Goal: Complete application form: Complete application form

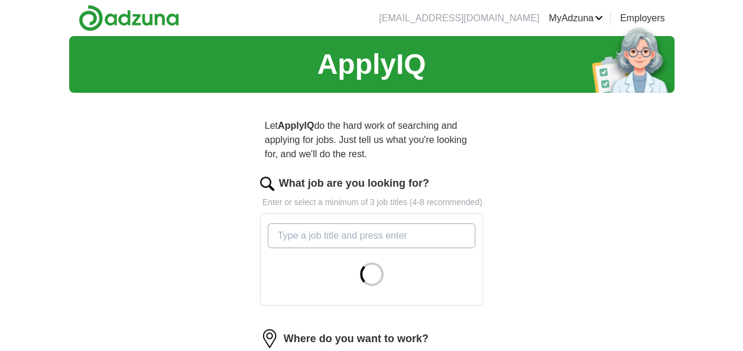
click at [375, 239] on input "What job are you looking for?" at bounding box center [372, 235] width 208 height 25
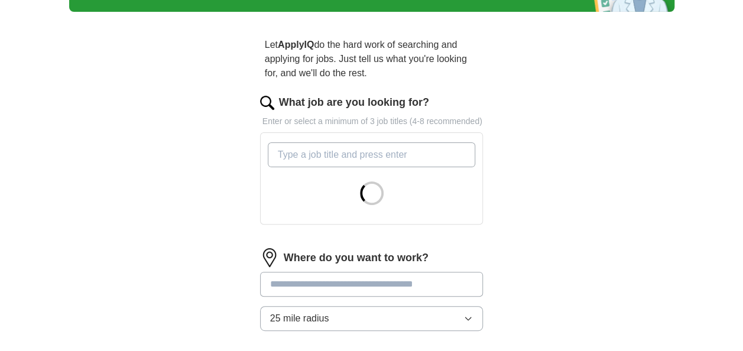
scroll to position [82, 0]
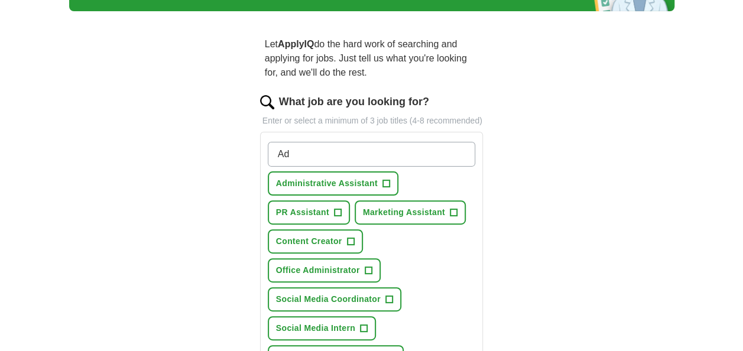
type input "Ad"
click at [363, 210] on span "Marketing Assistant" at bounding box center [404, 212] width 82 height 12
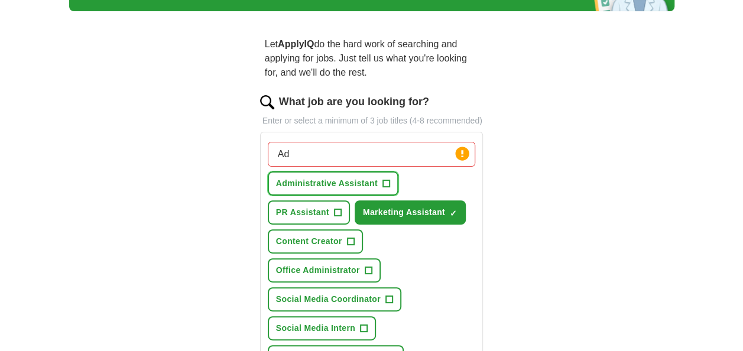
drag, startPoint x: 366, startPoint y: 194, endPoint x: 356, endPoint y: 191, distance: 10.3
click at [356, 191] on button "Administrative Assistant +" at bounding box center [333, 183] width 131 height 24
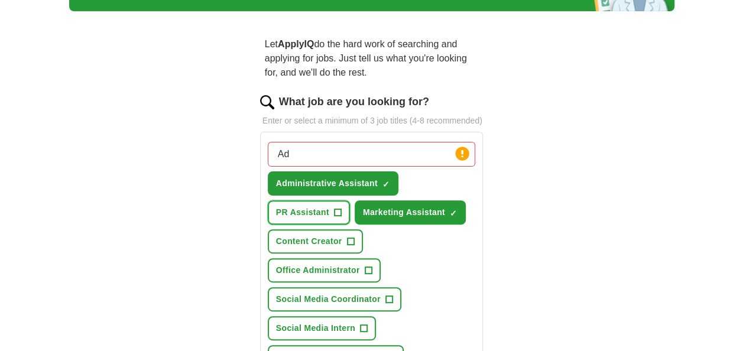
click at [327, 210] on span "PR Assistant" at bounding box center [302, 212] width 53 height 12
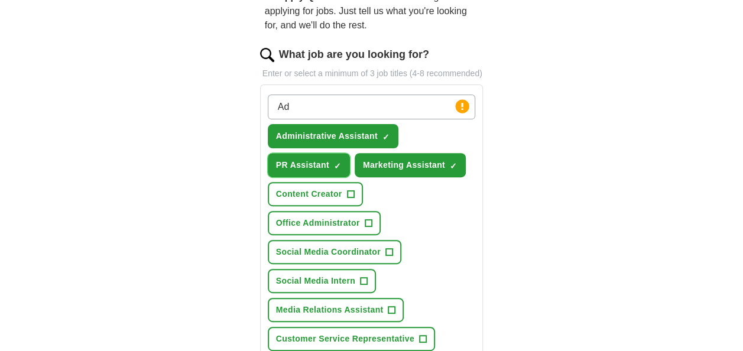
scroll to position [137, 0]
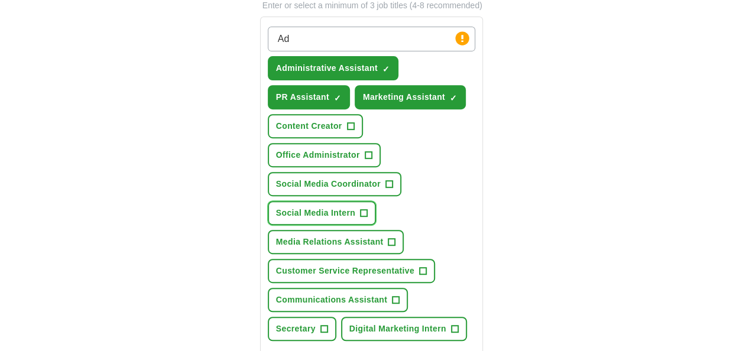
click at [355, 203] on button "Social Media Intern +" at bounding box center [322, 213] width 108 height 24
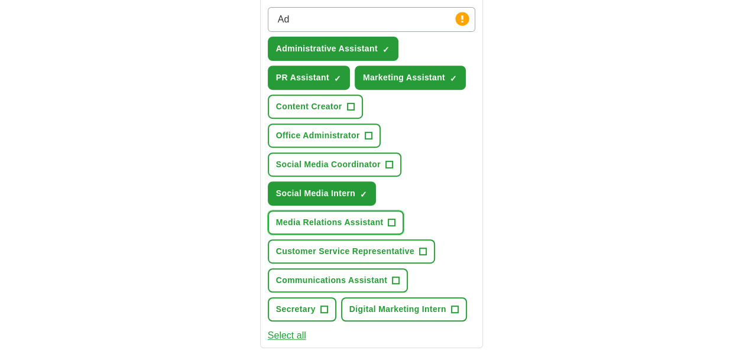
click at [368, 214] on button "Media Relations Assistant +" at bounding box center [336, 222] width 137 height 24
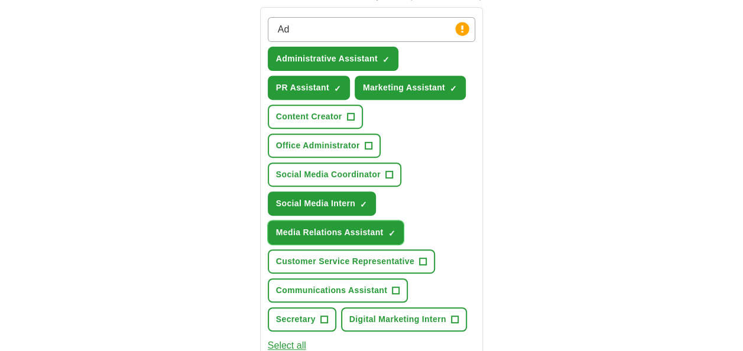
scroll to position [211, 0]
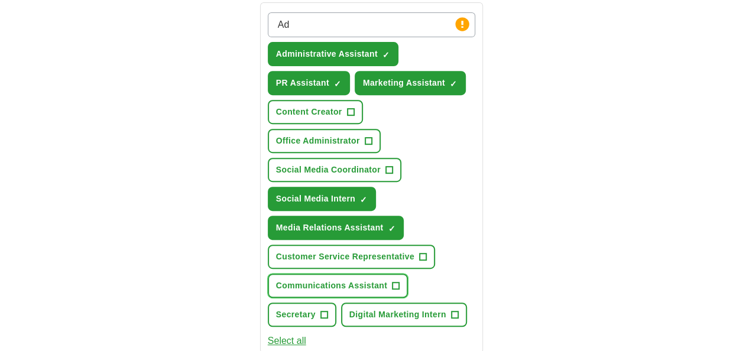
click at [366, 288] on span "Communications Assistant" at bounding box center [331, 286] width 111 height 12
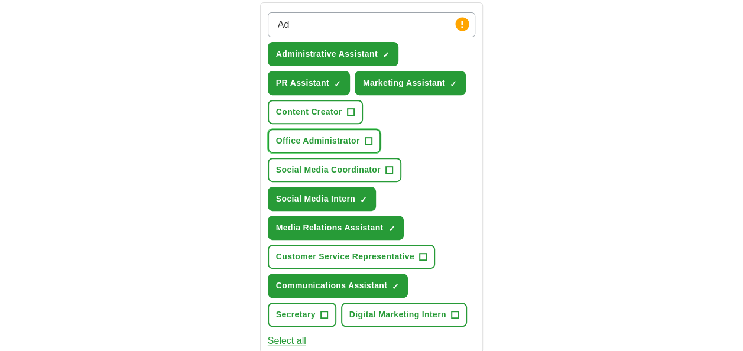
click at [338, 147] on button "Office Administrator +" at bounding box center [324, 141] width 113 height 24
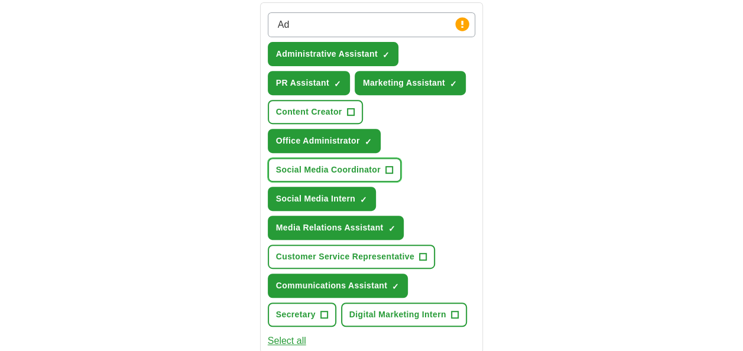
click at [366, 165] on span "Social Media Coordinator" at bounding box center [328, 170] width 105 height 12
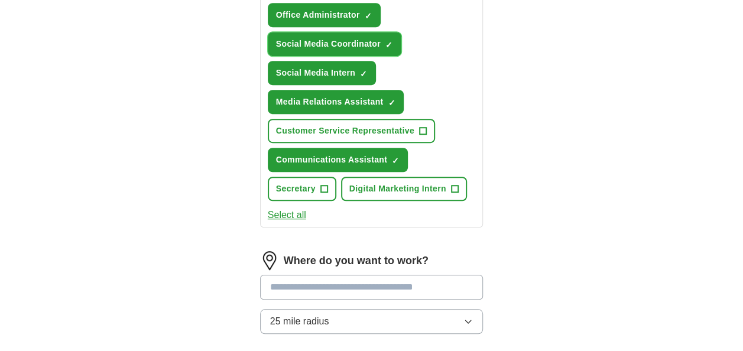
scroll to position [346, 0]
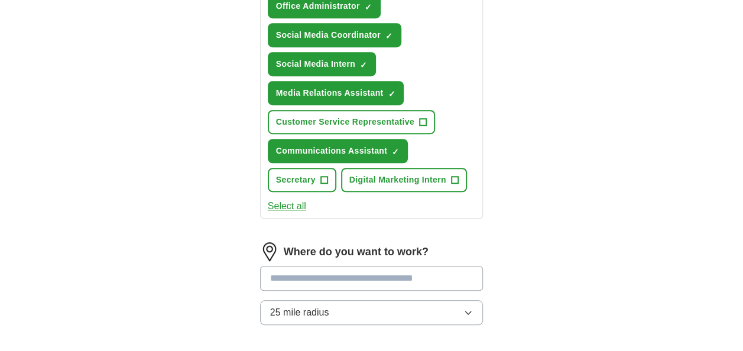
click at [325, 274] on input at bounding box center [371, 278] width 223 height 25
type input "******"
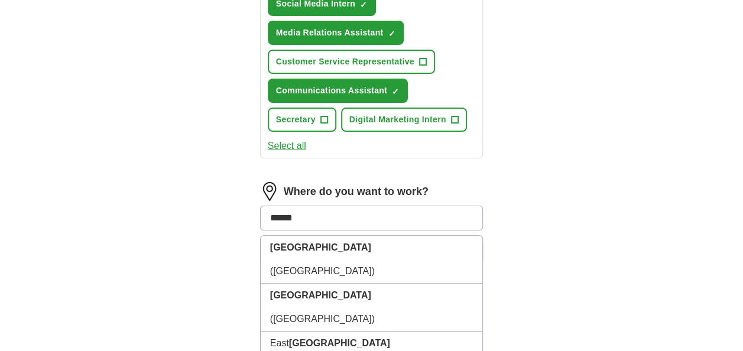
scroll to position [407, 0]
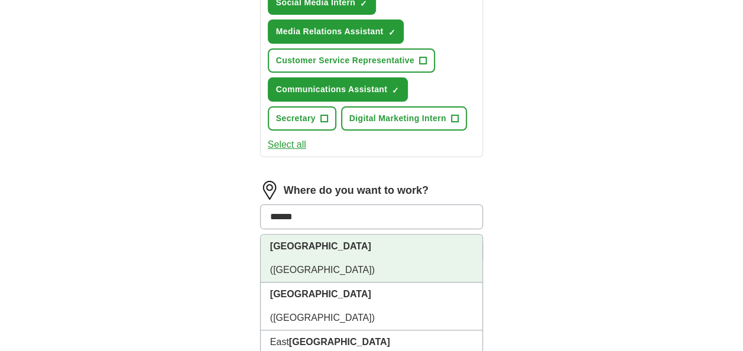
click at [296, 244] on strong "[GEOGRAPHIC_DATA]" at bounding box center [320, 246] width 101 height 10
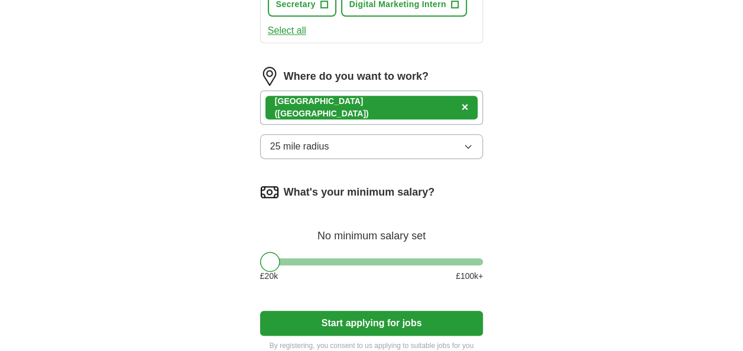
scroll to position [522, 0]
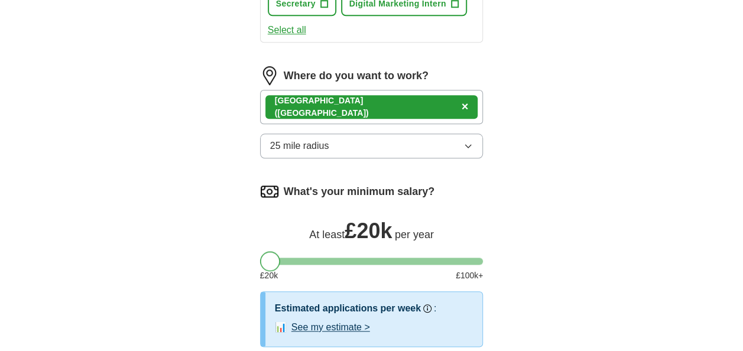
drag, startPoint x: 265, startPoint y: 264, endPoint x: 255, endPoint y: 260, distance: 11.2
click at [255, 260] on div "Let ApplyIQ do the hard work of searching and applying for jobs. Just tell us w…" at bounding box center [371, 1] width 303 height 842
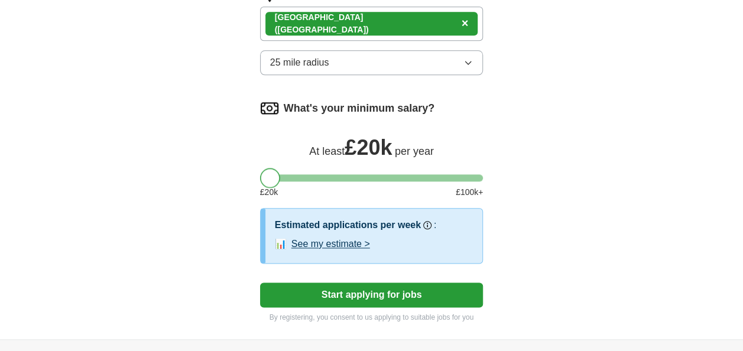
scroll to position [606, 0]
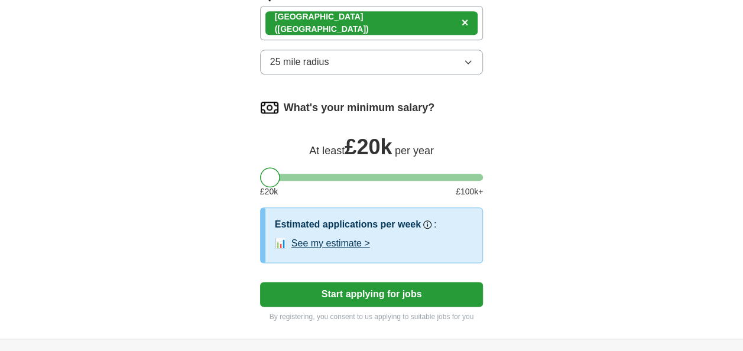
click at [325, 284] on button "Start applying for jobs" at bounding box center [371, 294] width 223 height 25
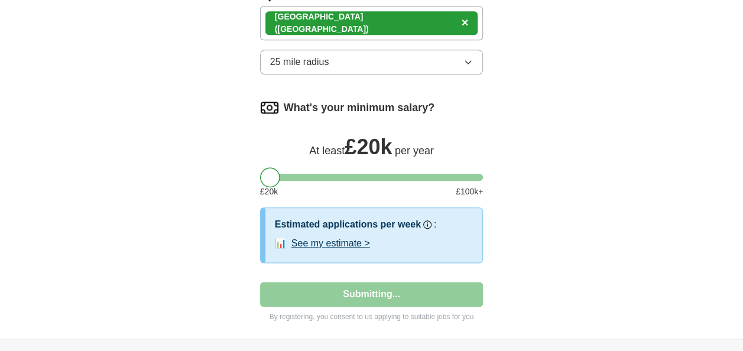
select select "**"
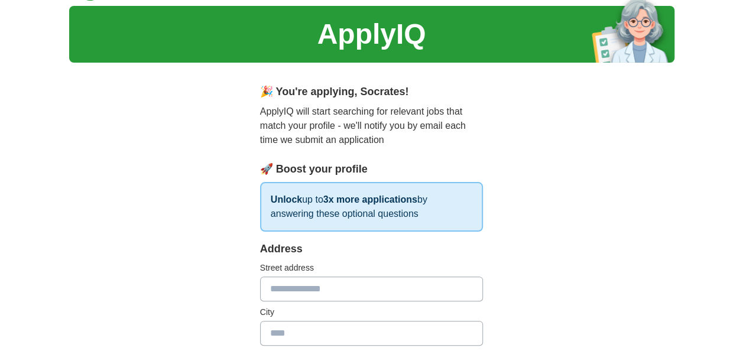
scroll to position [32, 0]
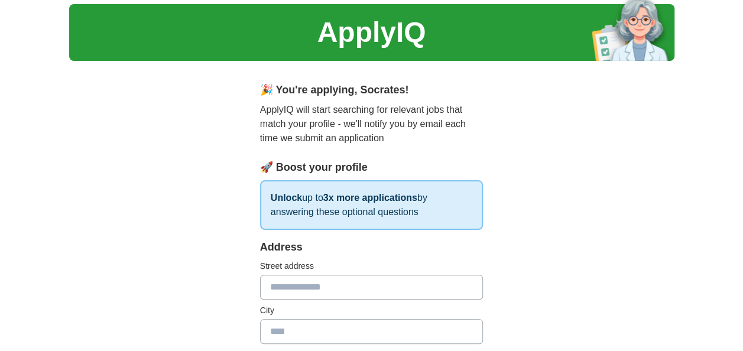
click at [321, 287] on input "text" at bounding box center [371, 287] width 223 height 25
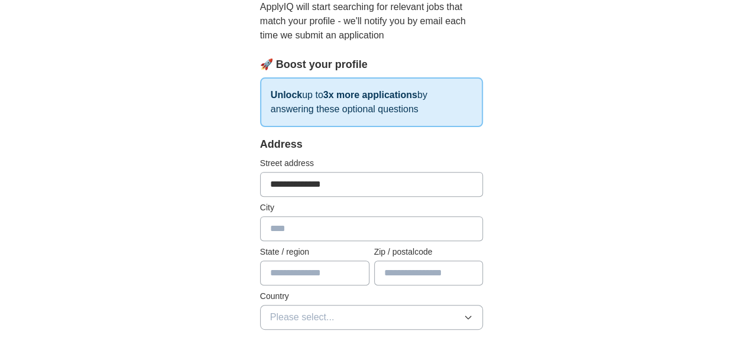
scroll to position [135, 0]
type input "**********"
click at [394, 270] on input "text" at bounding box center [428, 272] width 109 height 25
type input "*******"
click at [400, 216] on input "text" at bounding box center [371, 228] width 223 height 25
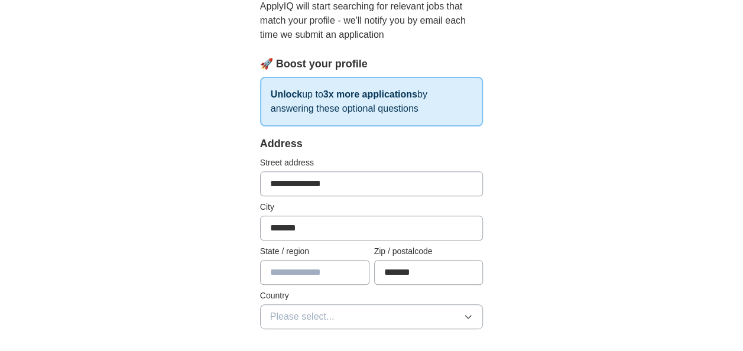
type input "*******"
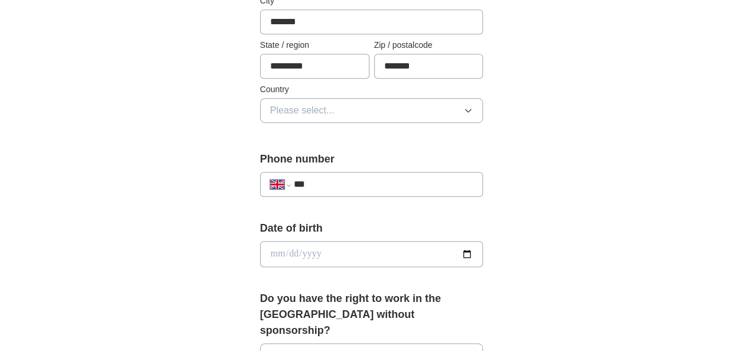
scroll to position [342, 0]
type input "*********"
click at [387, 113] on button "Please select..." at bounding box center [371, 110] width 223 height 25
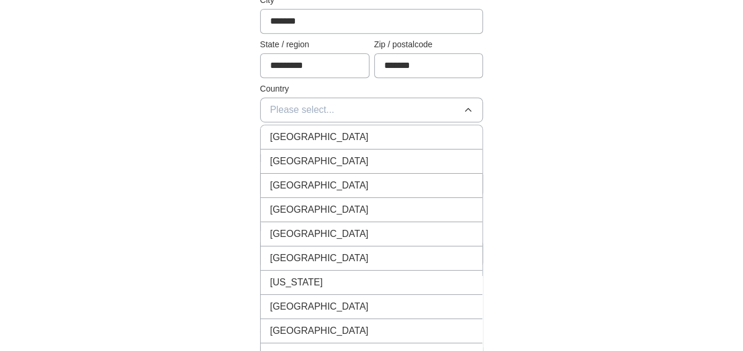
click at [375, 135] on div "[GEOGRAPHIC_DATA]" at bounding box center [371, 137] width 203 height 14
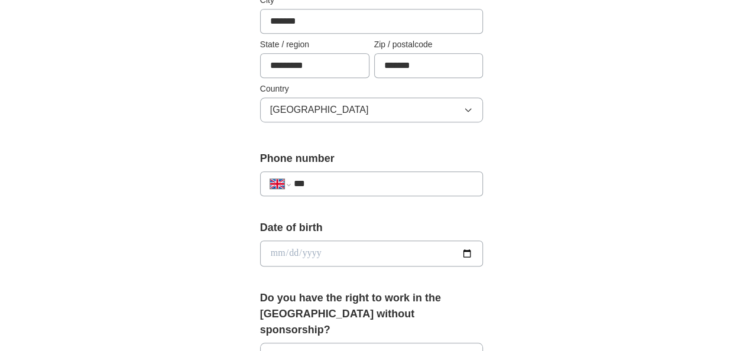
click at [361, 177] on input "***" at bounding box center [384, 184] width 180 height 14
type input "**********"
click at [338, 248] on input "date" at bounding box center [371, 254] width 223 height 26
type input "**********"
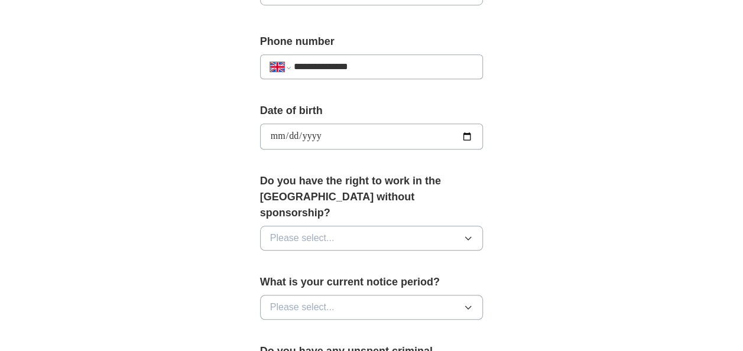
scroll to position [461, 0]
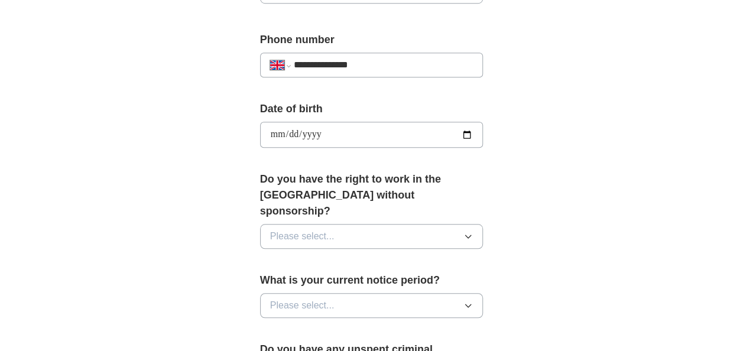
click at [339, 224] on button "Please select..." at bounding box center [371, 236] width 223 height 25
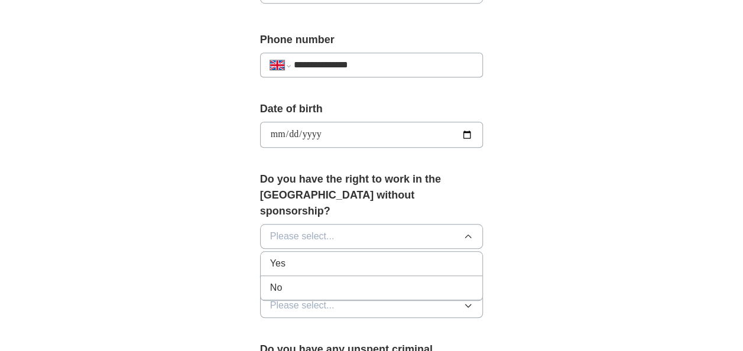
click at [322, 257] on div "Yes" at bounding box center [371, 264] width 203 height 14
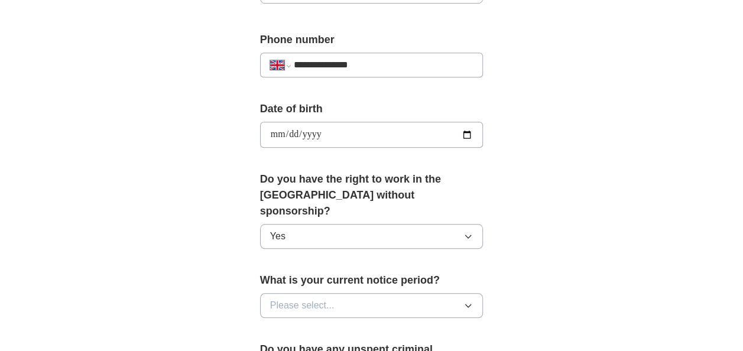
click at [310, 298] on span "Please select..." at bounding box center [302, 305] width 64 height 14
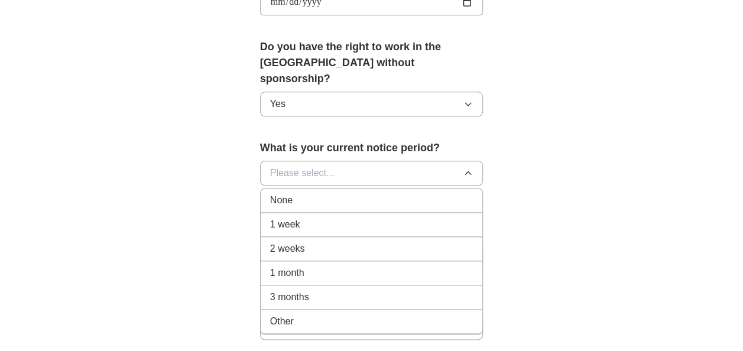
scroll to position [596, 0]
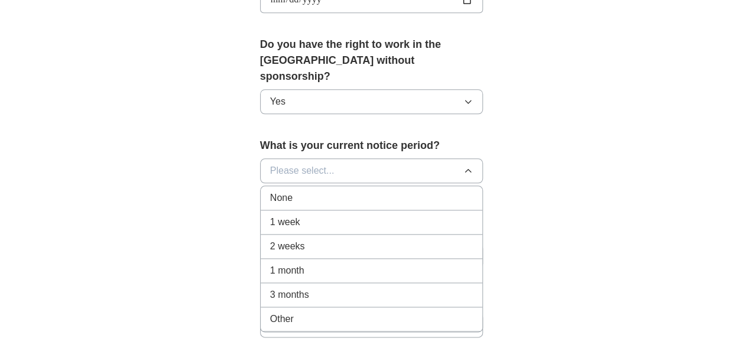
click at [303, 191] on div "None" at bounding box center [371, 198] width 203 height 14
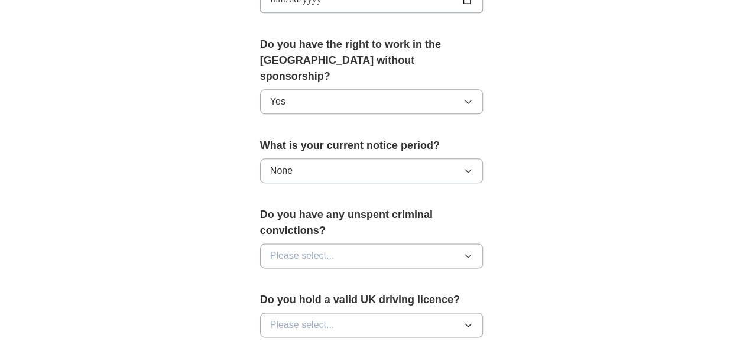
click at [318, 245] on button "Please select..." at bounding box center [371, 256] width 223 height 25
click at [298, 300] on div "No" at bounding box center [371, 307] width 203 height 14
click at [304, 318] on span "Please select..." at bounding box center [302, 325] width 64 height 14
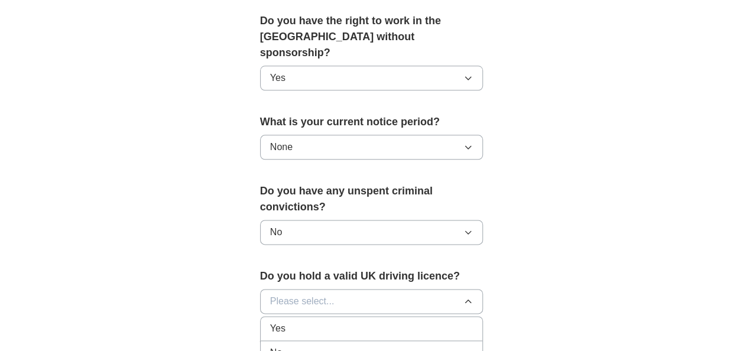
click at [294, 346] on div "No" at bounding box center [371, 353] width 203 height 14
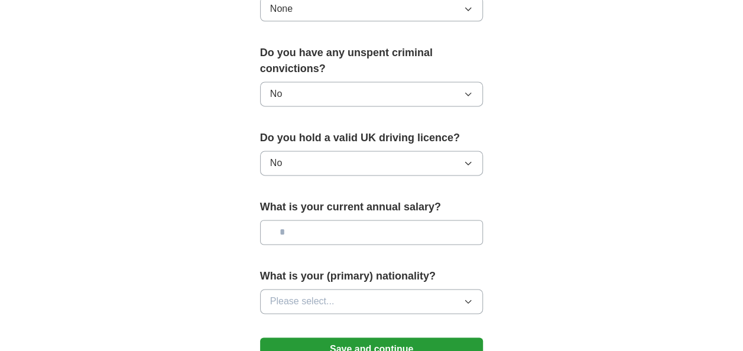
scroll to position [762, 0]
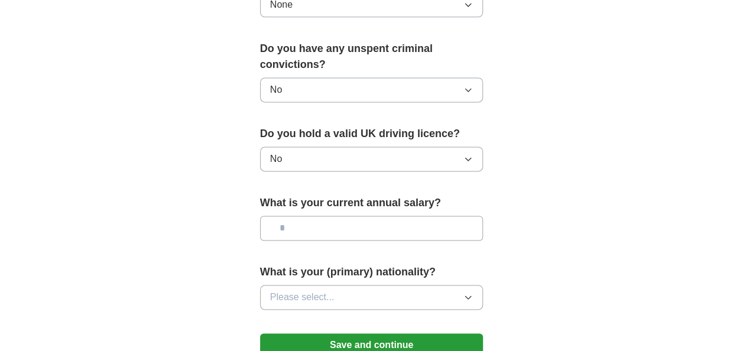
click at [338, 216] on input "text" at bounding box center [371, 228] width 223 height 25
click at [340, 216] on input "text" at bounding box center [371, 228] width 223 height 25
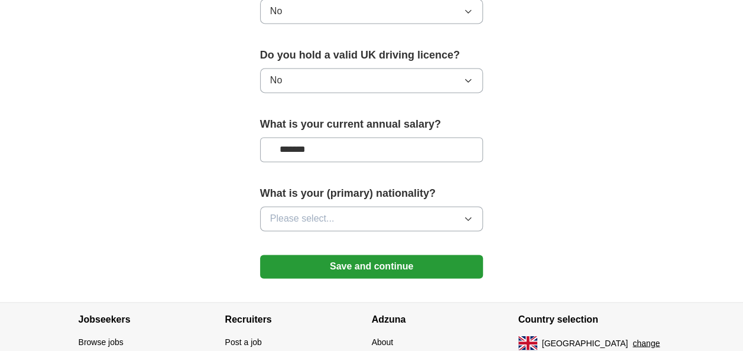
scroll to position [835, 0]
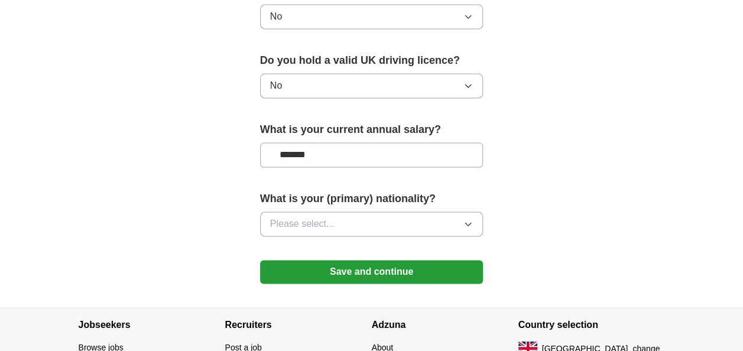
type input "*******"
click at [343, 212] on button "Please select..." at bounding box center [371, 224] width 223 height 25
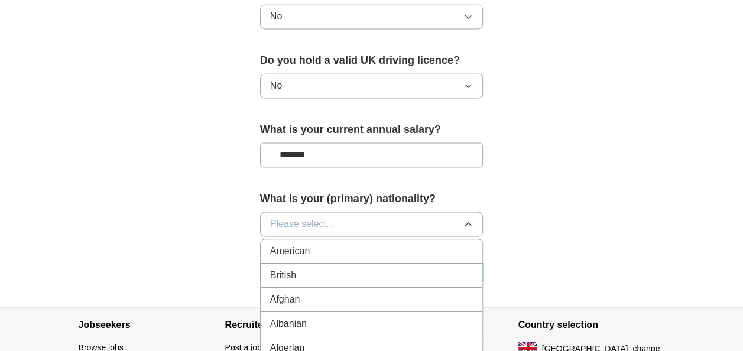
click at [308, 268] on div "British" at bounding box center [371, 275] width 203 height 14
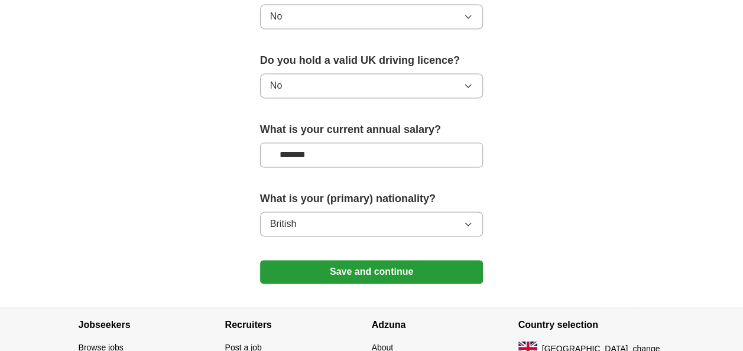
click at [321, 260] on button "Save and continue" at bounding box center [371, 272] width 223 height 24
